Goal: Task Accomplishment & Management: Manage account settings

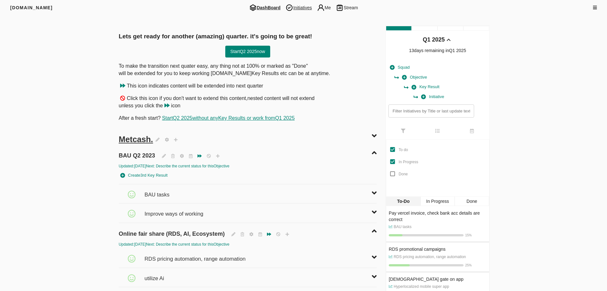
click at [305, 7] on span "Initiatives" at bounding box center [298, 8] width 31 height 8
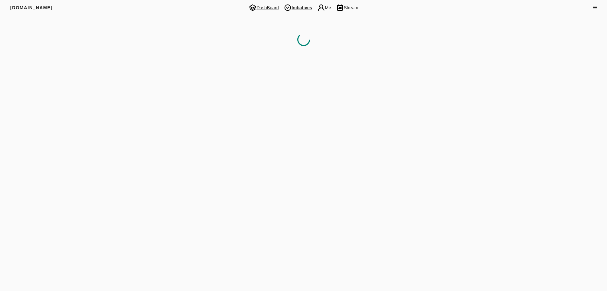
click at [255, 9] on img at bounding box center [253, 8] width 8 height 8
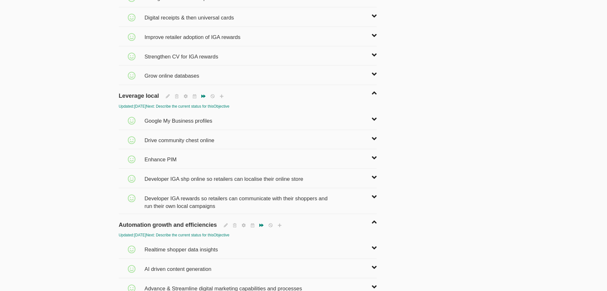
scroll to position [478, 0]
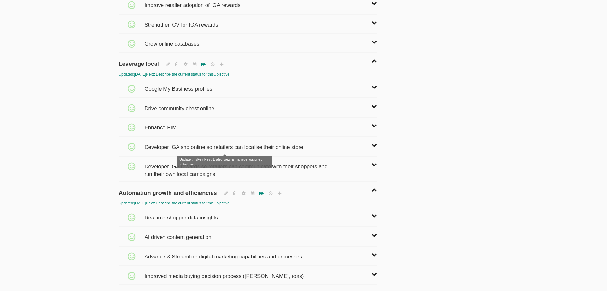
click at [205, 146] on span "Developer IGA shp online so retailers can localise their online store" at bounding box center [224, 144] width 160 height 14
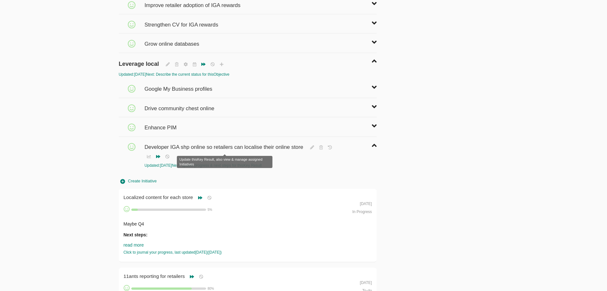
click at [205, 146] on span "Developer IGA shp online so retailers can localise their online store" at bounding box center [224, 144] width 160 height 14
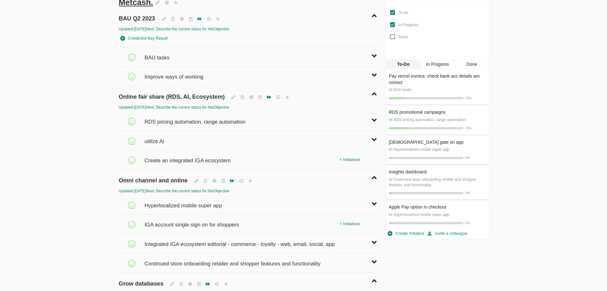
scroll to position [159, 0]
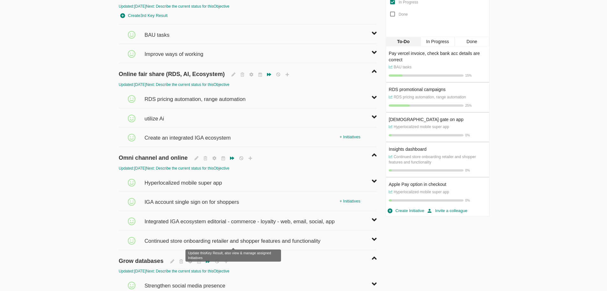
click at [211, 238] on span "Continued store onboarding retailer and shopper features and functionality" at bounding box center [233, 238] width 178 height 14
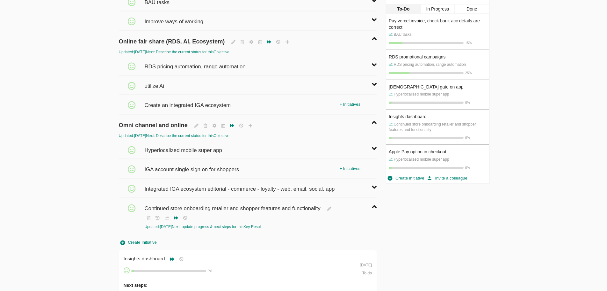
scroll to position [223, 0]
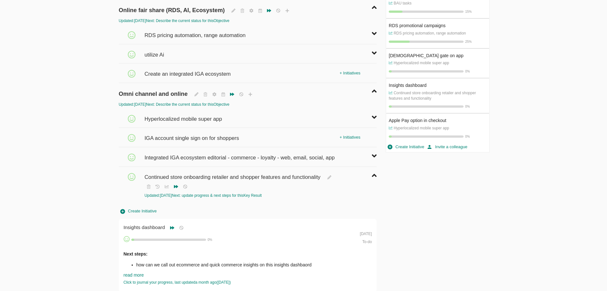
click at [149, 208] on span "Create Initiative" at bounding box center [139, 210] width 36 height 7
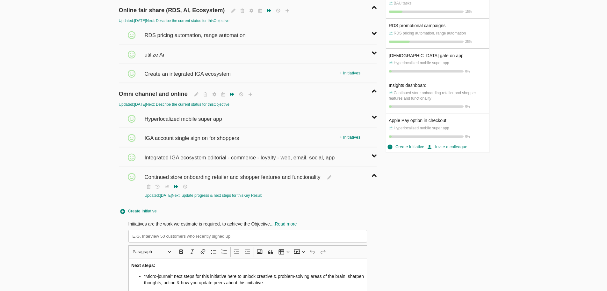
scroll to position [20, 0]
type input "Images for Macro and K-roo"
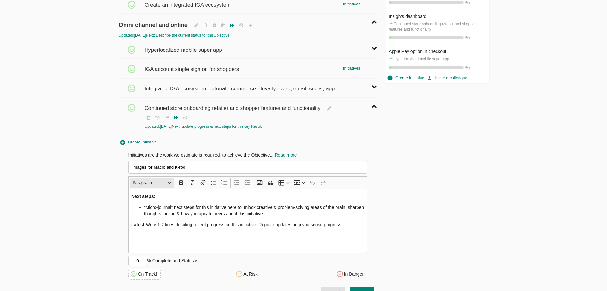
scroll to position [383, 0]
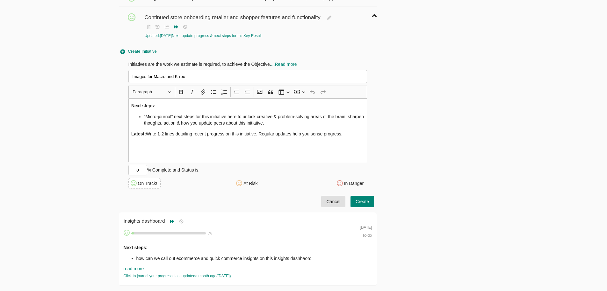
click at [149, 135] on p "Latest: Write 1-2 lines detailing recent progress on this initiative. Regular u…" at bounding box center [247, 133] width 233 height 6
drag, startPoint x: 149, startPoint y: 135, endPoint x: 357, endPoint y: 147, distance: 208.3
click at [357, 147] on div "Next steps: “Micro-journal” next steps for this initiative here to unlock creat…" at bounding box center [248, 130] width 239 height 64
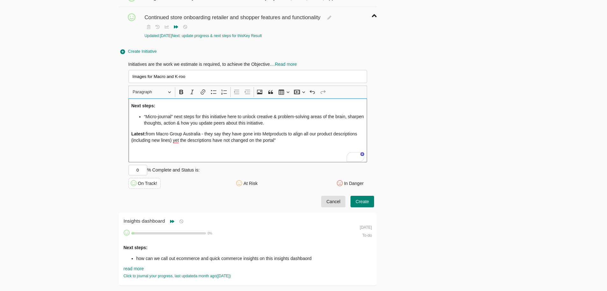
click at [225, 121] on li "“Micro-journal” next steps for this initiative here to unlock creative & proble…" at bounding box center [254, 119] width 220 height 13
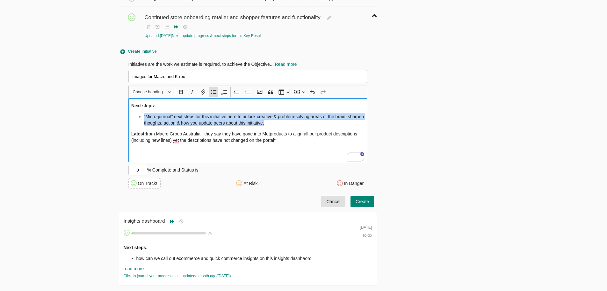
click at [225, 121] on li "“Micro-journal” next steps for this initiative here to unlock creative & proble…" at bounding box center [254, 119] width 220 height 13
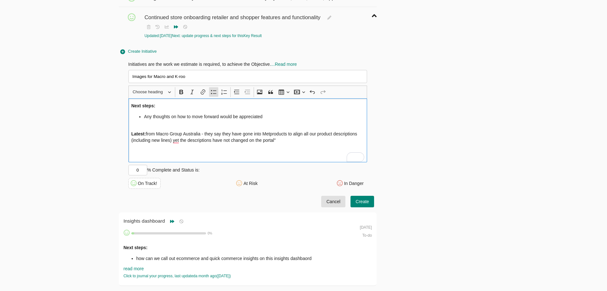
click at [284, 112] on div "Next steps: Any thoughts on how to move forward would be appreciated Latest: fr…" at bounding box center [248, 130] width 239 height 64
click at [276, 121] on li "Any thoughts on how to move forward would be appreciated" at bounding box center [254, 119] width 220 height 13
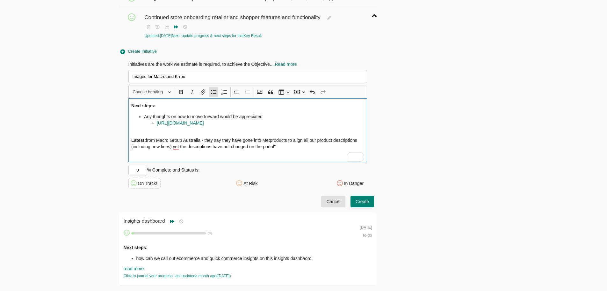
drag, startPoint x: 142, startPoint y: 170, endPoint x: 112, endPoint y: 170, distance: 30.3
click at [140, 170] on input "0" at bounding box center [138, 170] width 19 height 11
type input "5"
click at [360, 199] on span "Create" at bounding box center [362, 201] width 13 height 8
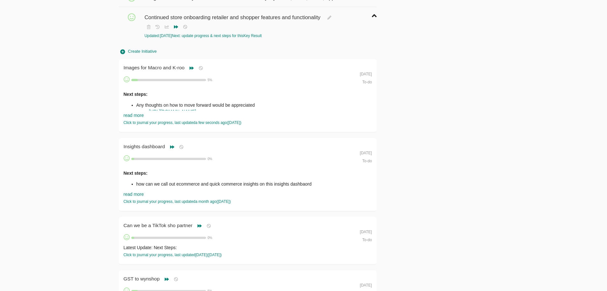
scroll to position [0, 0]
click at [167, 110] on link "[URL][DOMAIN_NAME]" at bounding box center [172, 111] width 47 height 5
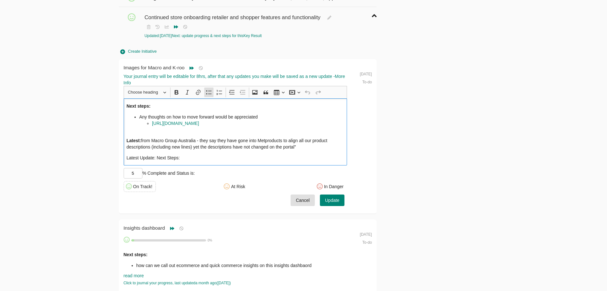
click at [277, 114] on li "Any thoughts on how to move forward would be appreciated [URL][DOMAIN_NAME]" at bounding box center [241, 123] width 205 height 19
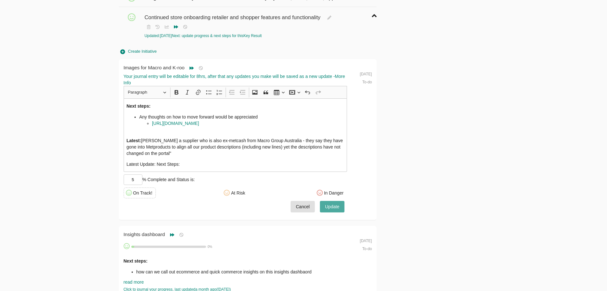
click at [338, 204] on span "Update" at bounding box center [332, 206] width 14 height 8
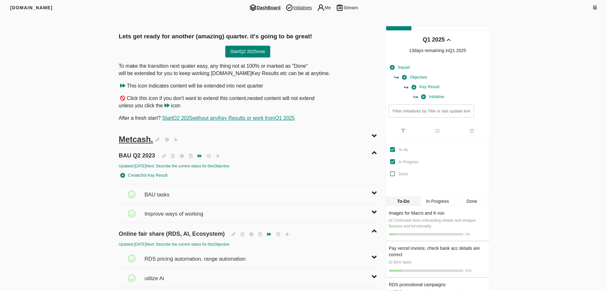
click at [298, 6] on span "Initiatives" at bounding box center [298, 8] width 31 height 8
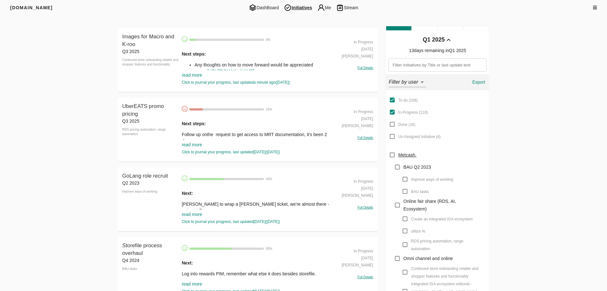
click at [191, 75] on link "read more" at bounding box center [192, 74] width 20 height 5
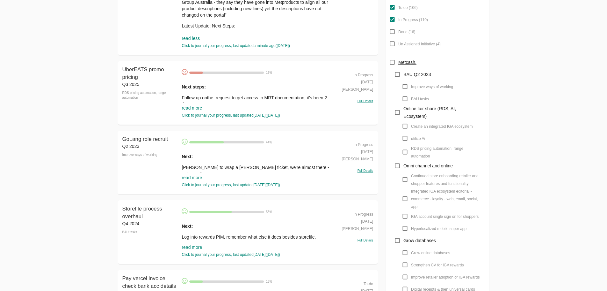
scroll to position [96, 0]
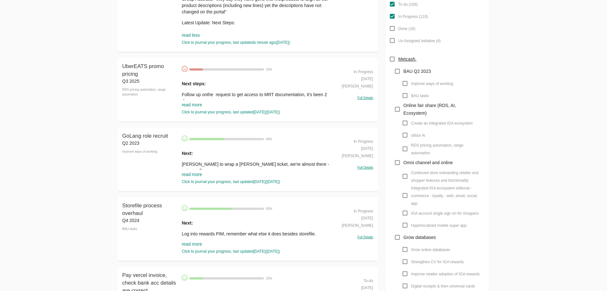
click at [189, 107] on link "read more" at bounding box center [192, 104] width 20 height 5
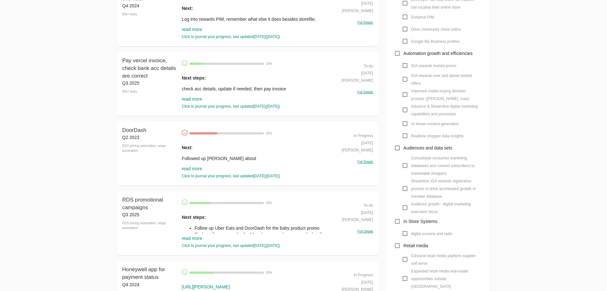
scroll to position [0, 0]
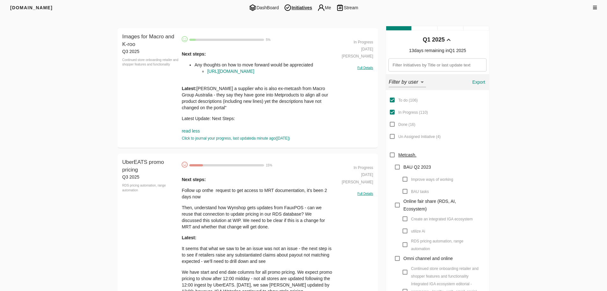
click at [215, 205] on div "Next steps: Follow up onthe request to get access to MRT documentation, it's be…" at bounding box center [257, 250] width 151 height 148
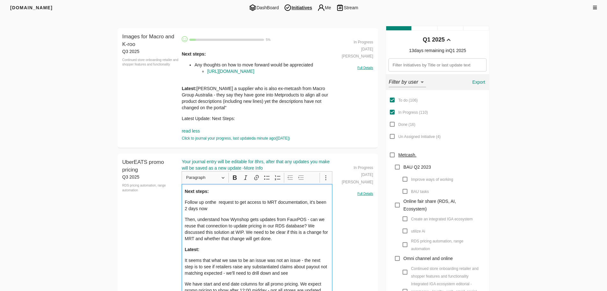
click at [214, 209] on p "Follow up onthe request to get access to MRT documentation, it's been 2 days now" at bounding box center [257, 205] width 145 height 13
click at [255, 204] on p "Followed up [PERSON_NAME] on TEAMS RE request to get access to MRT documentation" at bounding box center [257, 205] width 145 height 13
click at [259, 203] on p "Followed up [PERSON_NAME] on TEAMS RE request to get access to MRT documentation" at bounding box center [257, 205] width 145 height 13
type input "[URL][DOMAIN_NAME]"
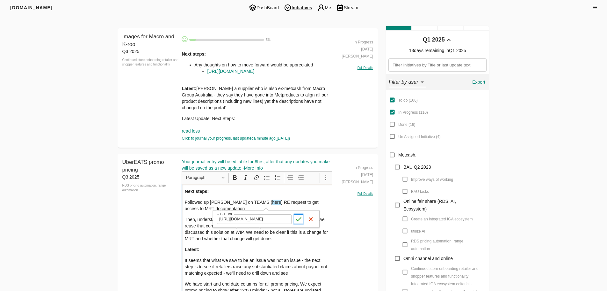
scroll to position [0, 0]
click button "Save Save" at bounding box center [299, 219] width 10 height 10
click at [314, 266] on p "It seems that what we saw to be an issue was not an issue - the next step is to…" at bounding box center [257, 266] width 145 height 19
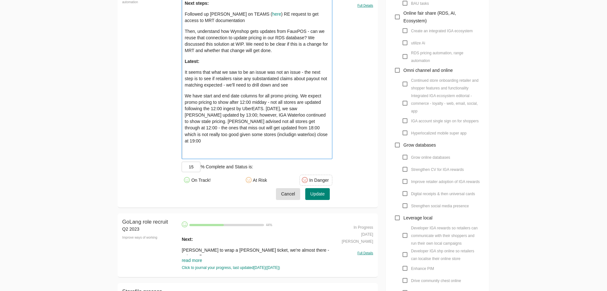
scroll to position [191, 0]
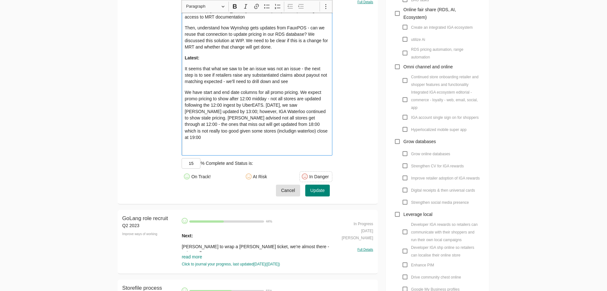
click at [322, 186] on span "Update" at bounding box center [318, 190] width 14 height 8
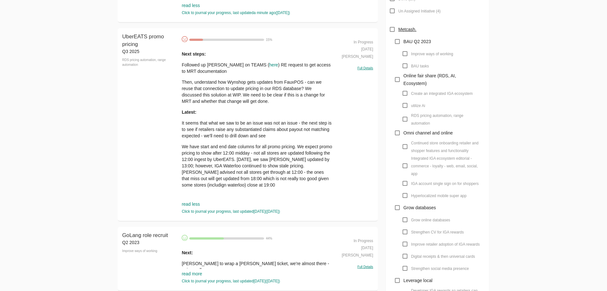
scroll to position [128, 0]
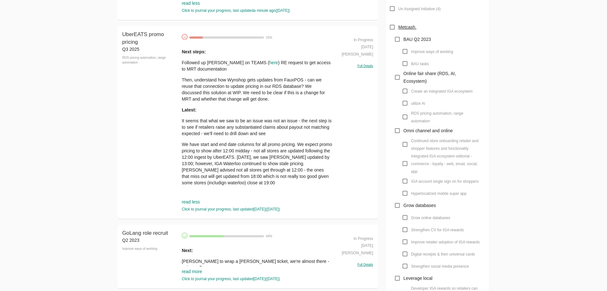
click at [237, 100] on p "Then, understand how Wynshop gets updates from FauxPOS - can we reuse that conn…" at bounding box center [257, 90] width 151 height 26
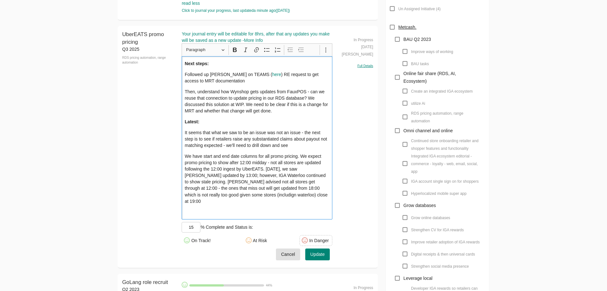
click at [246, 84] on p "Followed up [PERSON_NAME] on TEAMS ( here ) RE request to get access to MRT doc…" at bounding box center [257, 77] width 145 height 13
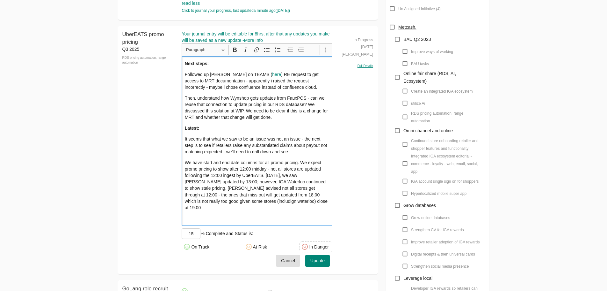
click at [323, 83] on p "Followed up [PERSON_NAME] on TEAMS ( here ) RE request to get access to MRT doc…" at bounding box center [257, 80] width 145 height 19
click at [317, 259] on span "Update" at bounding box center [318, 260] width 14 height 8
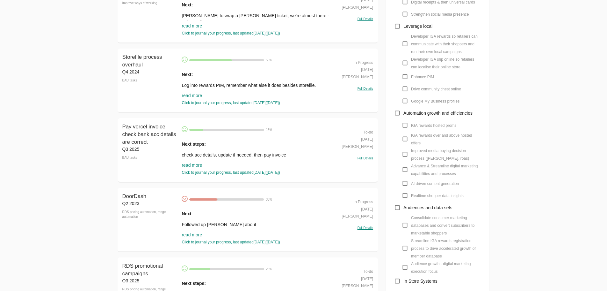
scroll to position [383, 0]
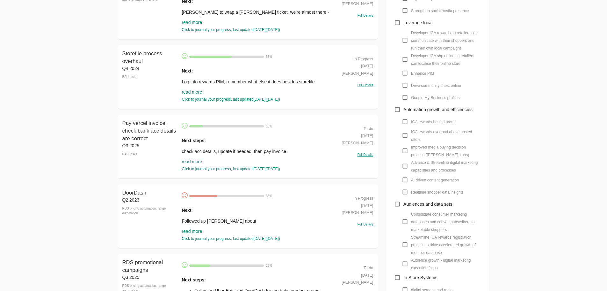
click at [195, 94] on link "read more" at bounding box center [192, 91] width 20 height 5
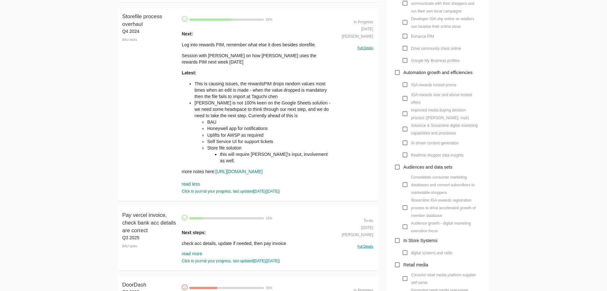
scroll to position [478, 0]
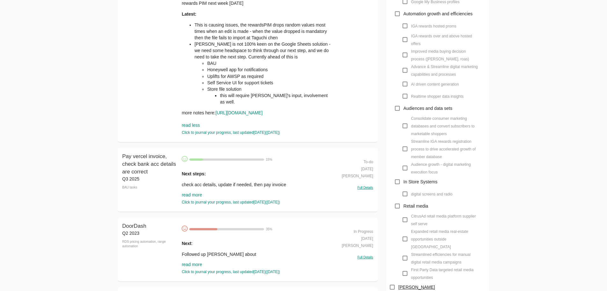
click at [192, 197] on link "read more" at bounding box center [192, 194] width 20 height 5
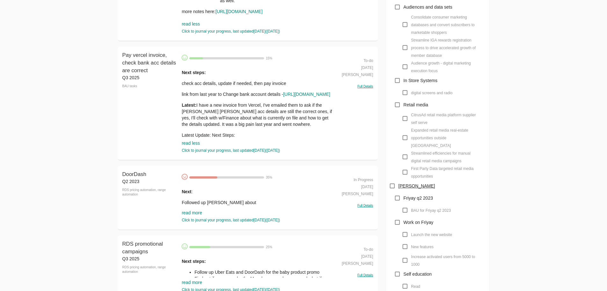
scroll to position [638, 0]
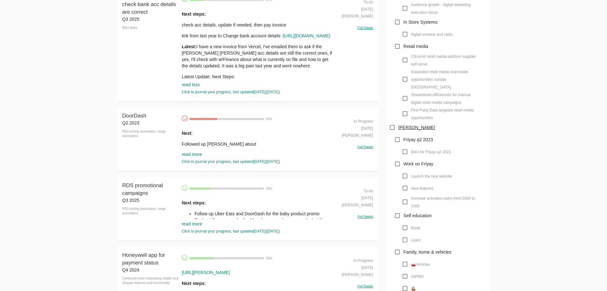
click at [195, 157] on link "read more" at bounding box center [192, 153] width 20 height 5
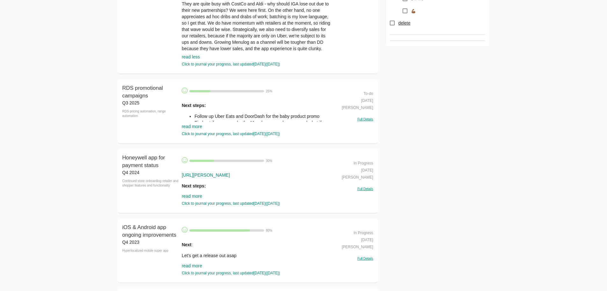
scroll to position [925, 0]
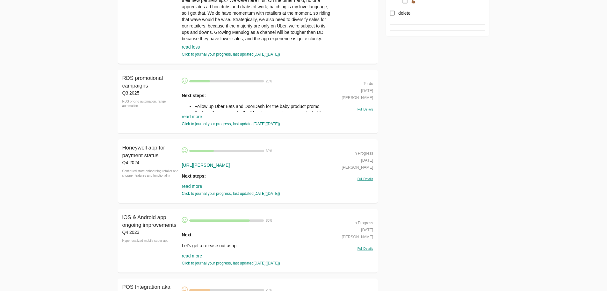
click at [198, 119] on link "read more" at bounding box center [192, 116] width 20 height 5
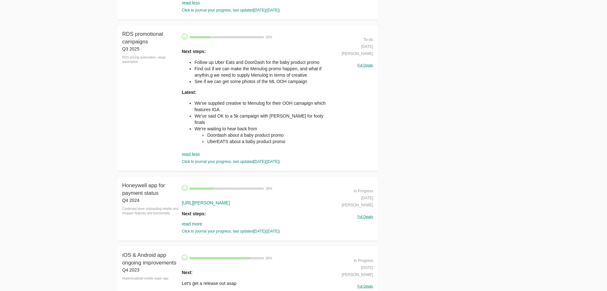
scroll to position [1052, 0]
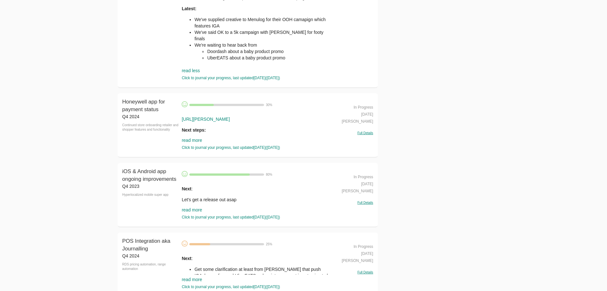
click at [191, 143] on link "read more" at bounding box center [192, 139] width 20 height 5
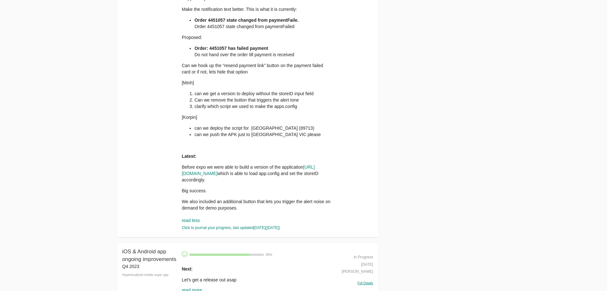
scroll to position [1371, 0]
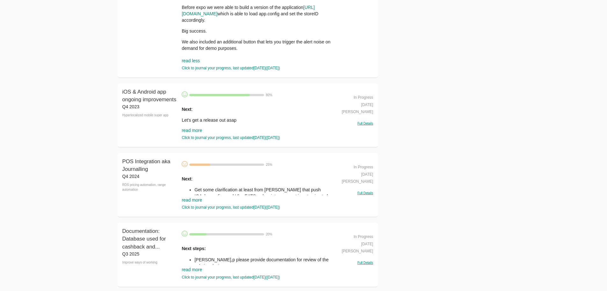
drag, startPoint x: 191, startPoint y: 168, endPoint x: 182, endPoint y: 171, distance: 9.2
click at [191, 133] on link "read more" at bounding box center [192, 130] width 20 height 5
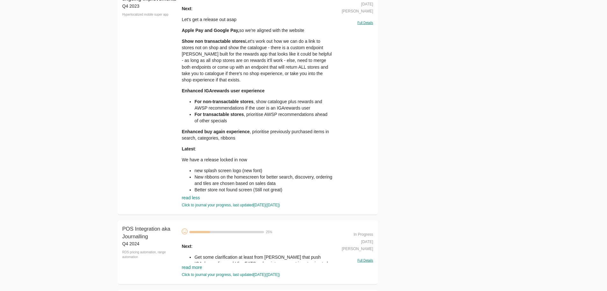
scroll to position [1467, 0]
